Goal: Transaction & Acquisition: Obtain resource

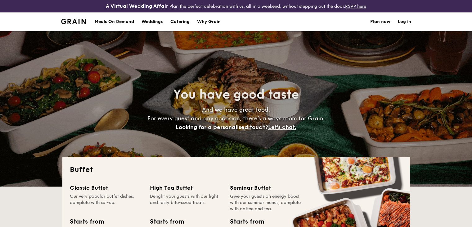
select select
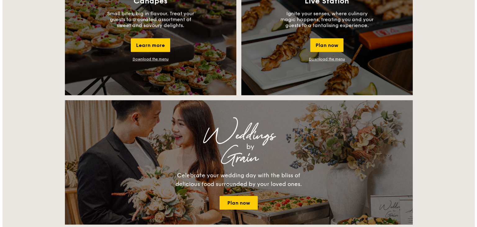
scroll to position [528, 0]
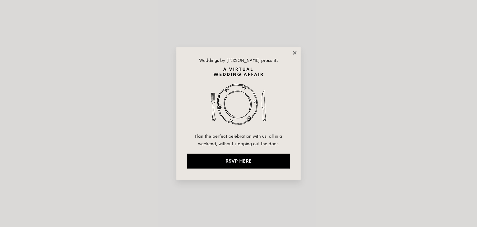
click at [293, 52] on icon at bounding box center [295, 53] width 6 height 6
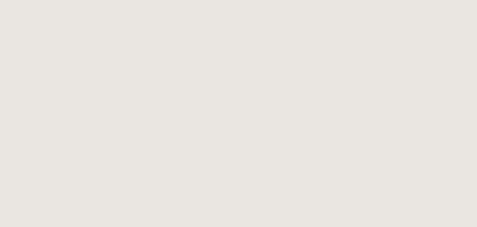
select select
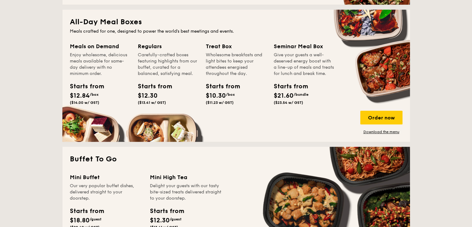
scroll to position [279, 0]
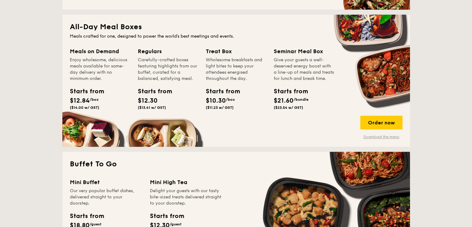
click at [384, 137] on link "Download the menu" at bounding box center [381, 136] width 42 height 5
